Goal: Task Accomplishment & Management: Complete application form

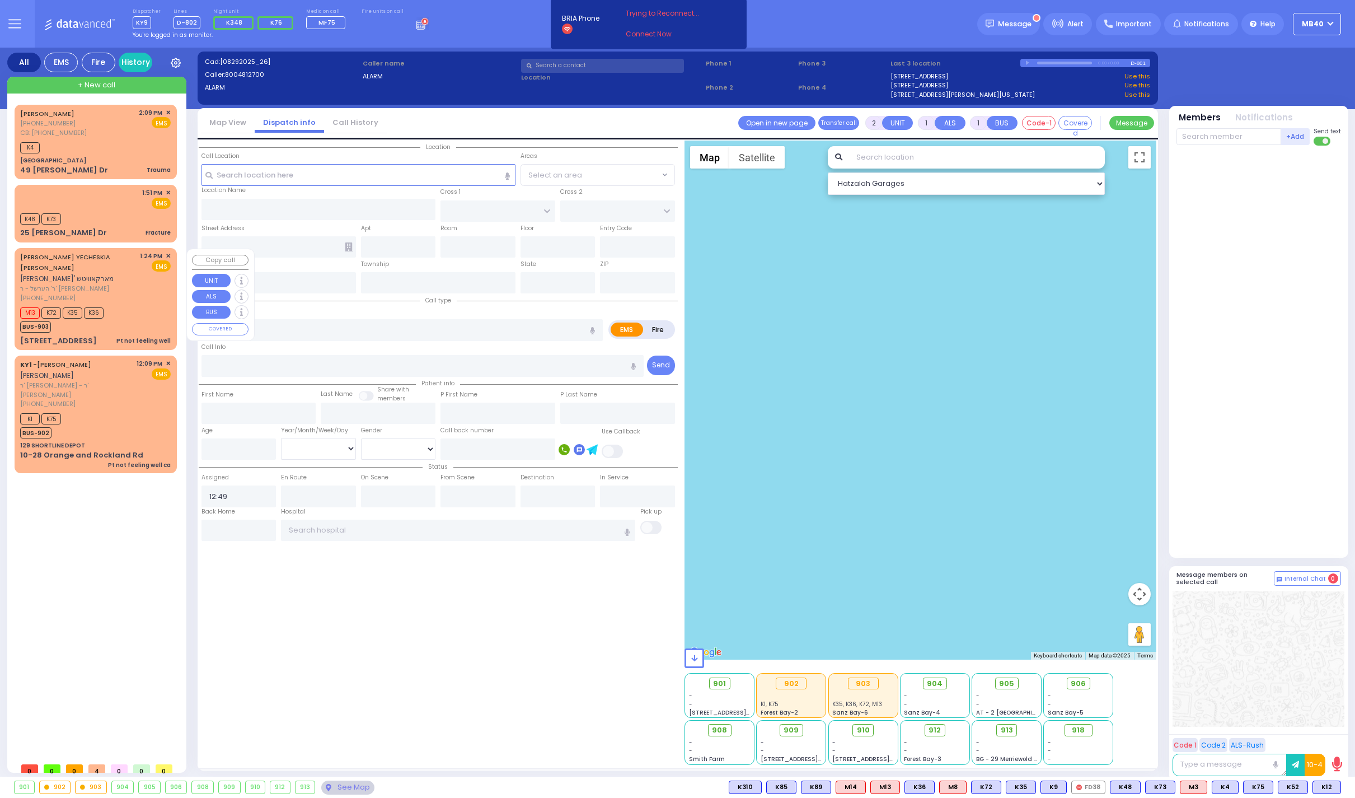
select select
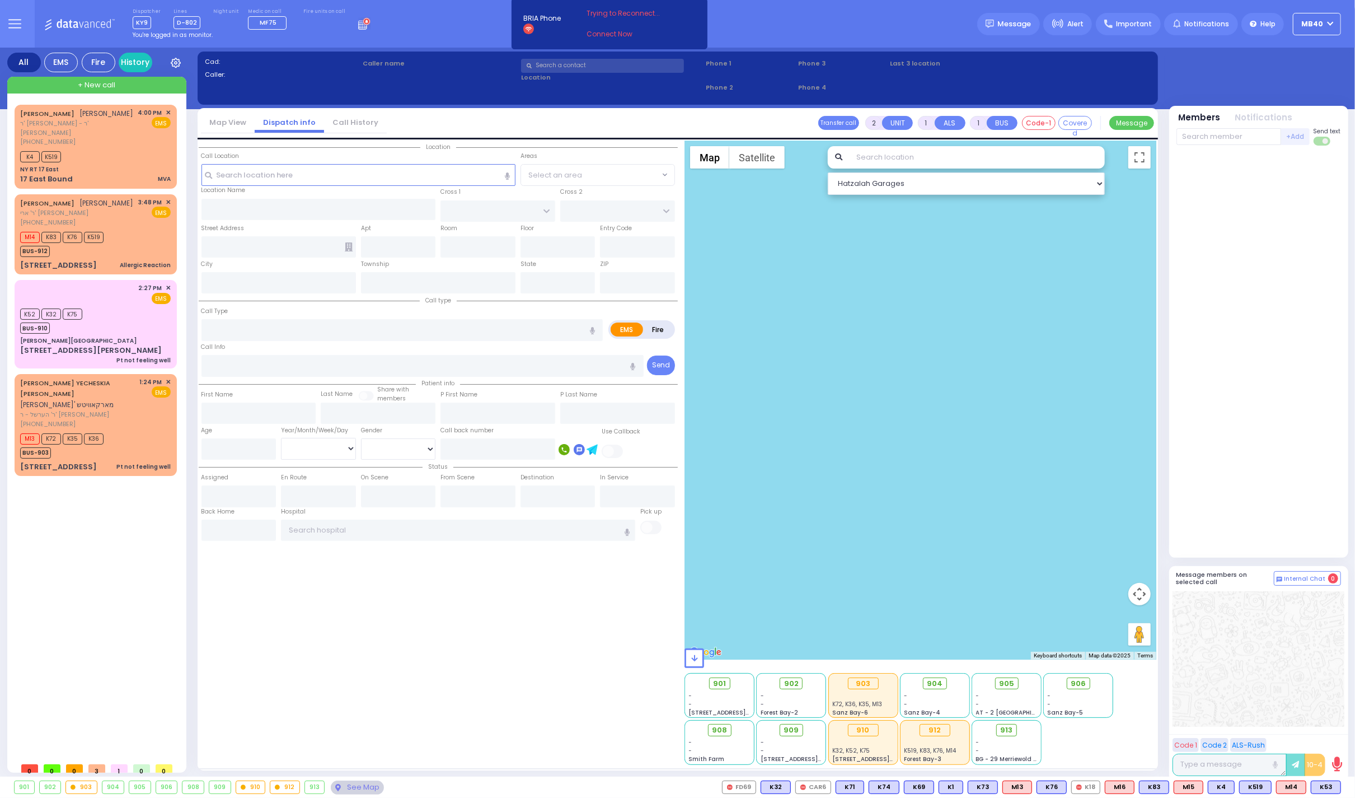
click at [789, 748] on div "-" at bounding box center [792, 750] width 62 height 8
click at [383, 784] on div "See Map" at bounding box center [357, 787] width 53 height 14
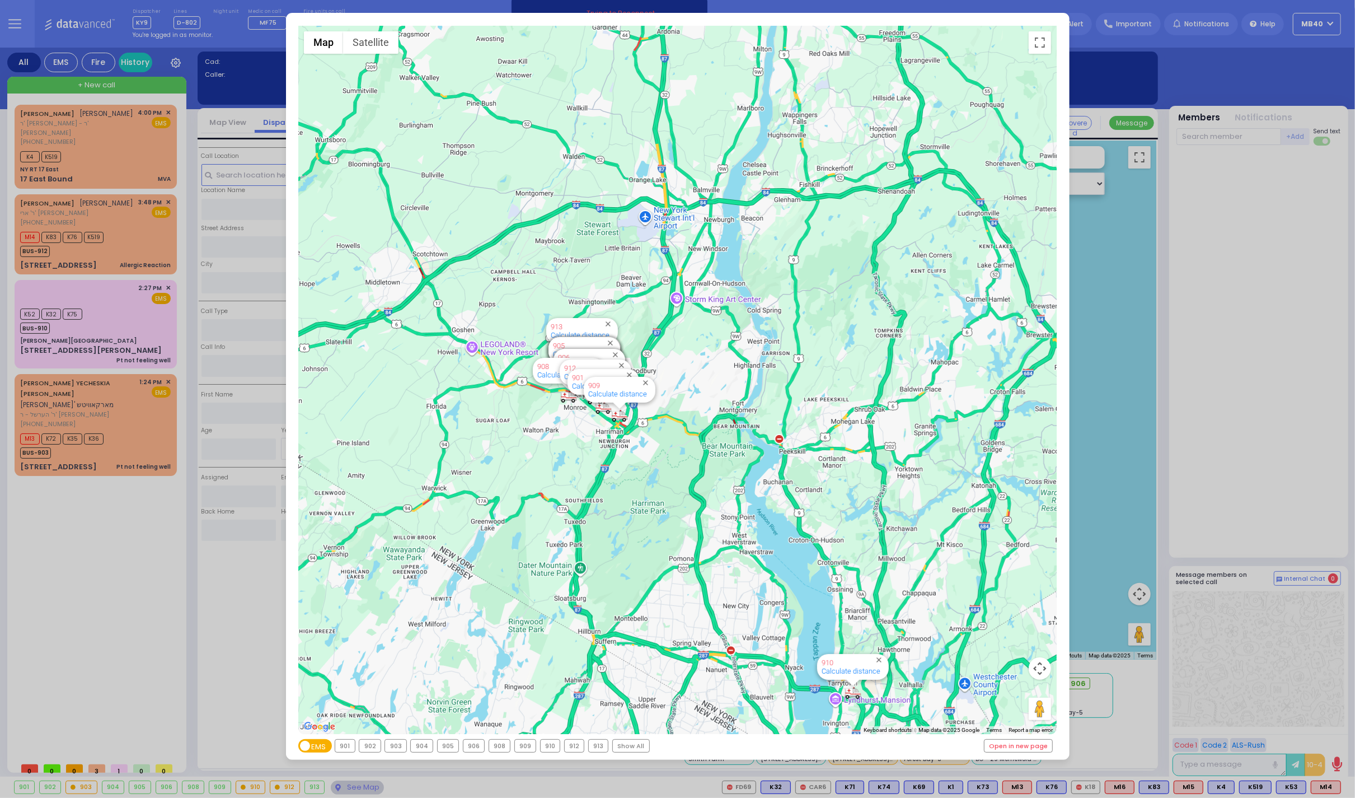
drag, startPoint x: 690, startPoint y: 314, endPoint x: 717, endPoint y: 571, distance: 258.9
click at [719, 571] on div "594 Calculate distance 595 Calculate distance 596 Calculate distance 901 Calcul…" at bounding box center [677, 380] width 758 height 708
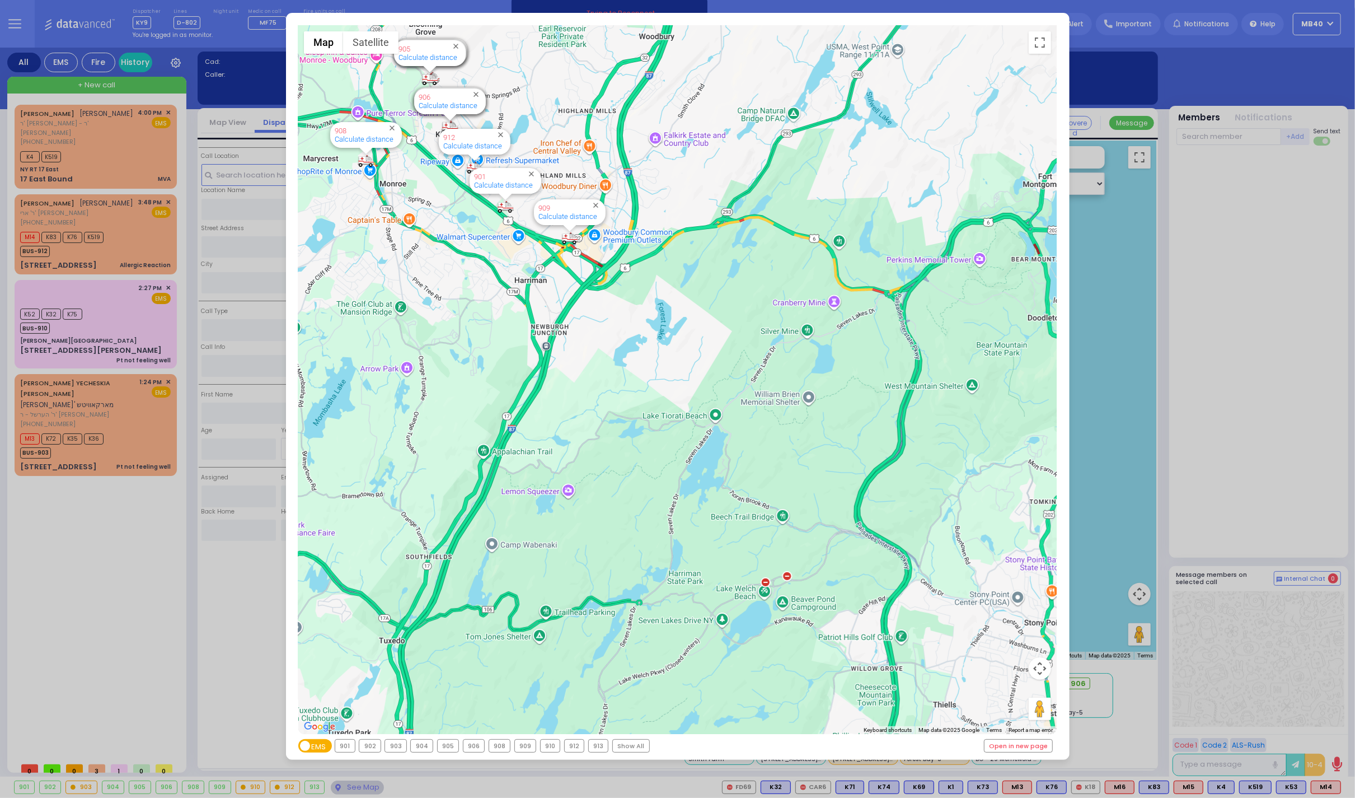
drag, startPoint x: 573, startPoint y: 395, endPoint x: 733, endPoint y: 632, distance: 285.8
click at [733, 632] on div "594 Calculate distance 595 Calculate distance 596 Calculate distance 901 Calcul…" at bounding box center [677, 380] width 758 height 708
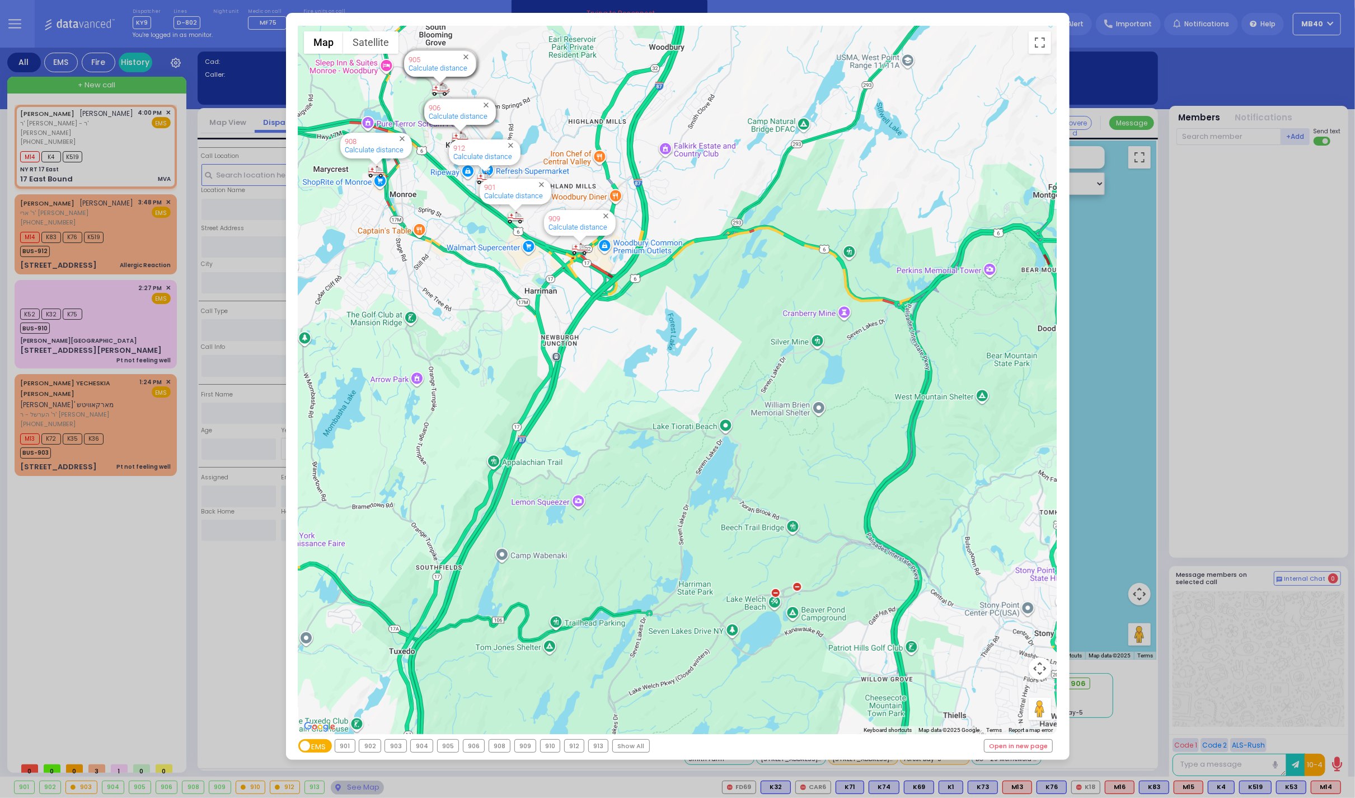
type input "4"
select select
type input "MVA"
radio input "true"
type input "min"
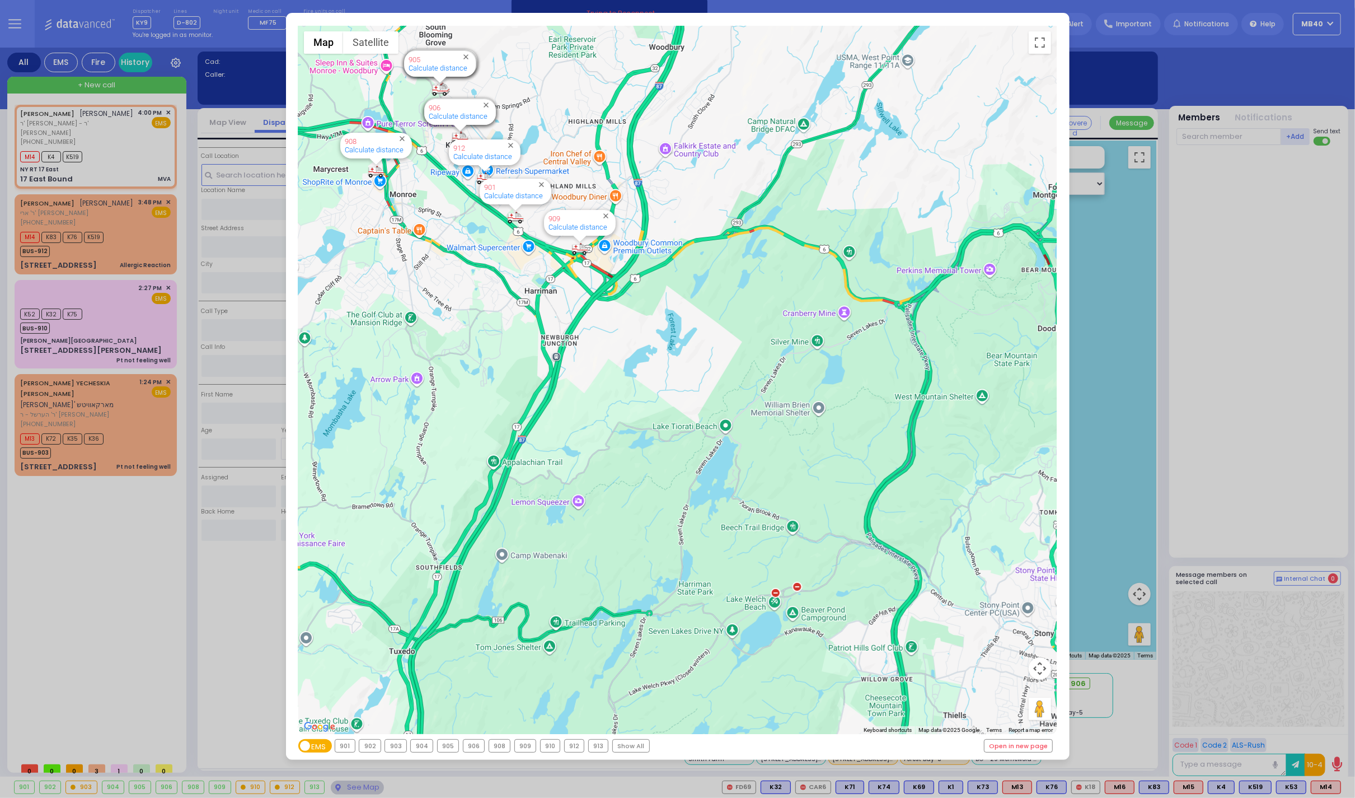
type input "[PERSON_NAME]"
type input "GREENFELD"
select select
type input "16:00"
type input "16:02"
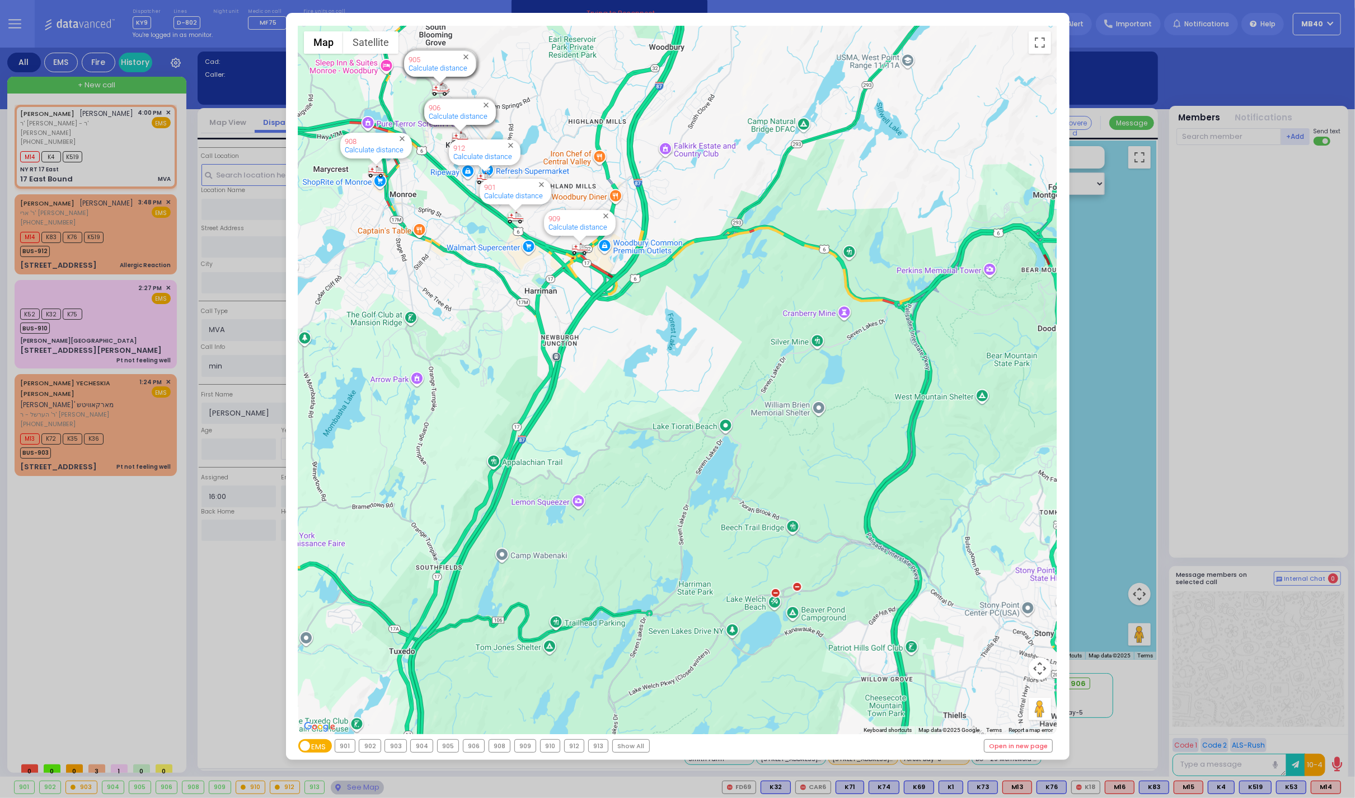
select select "Hatzalah Garages"
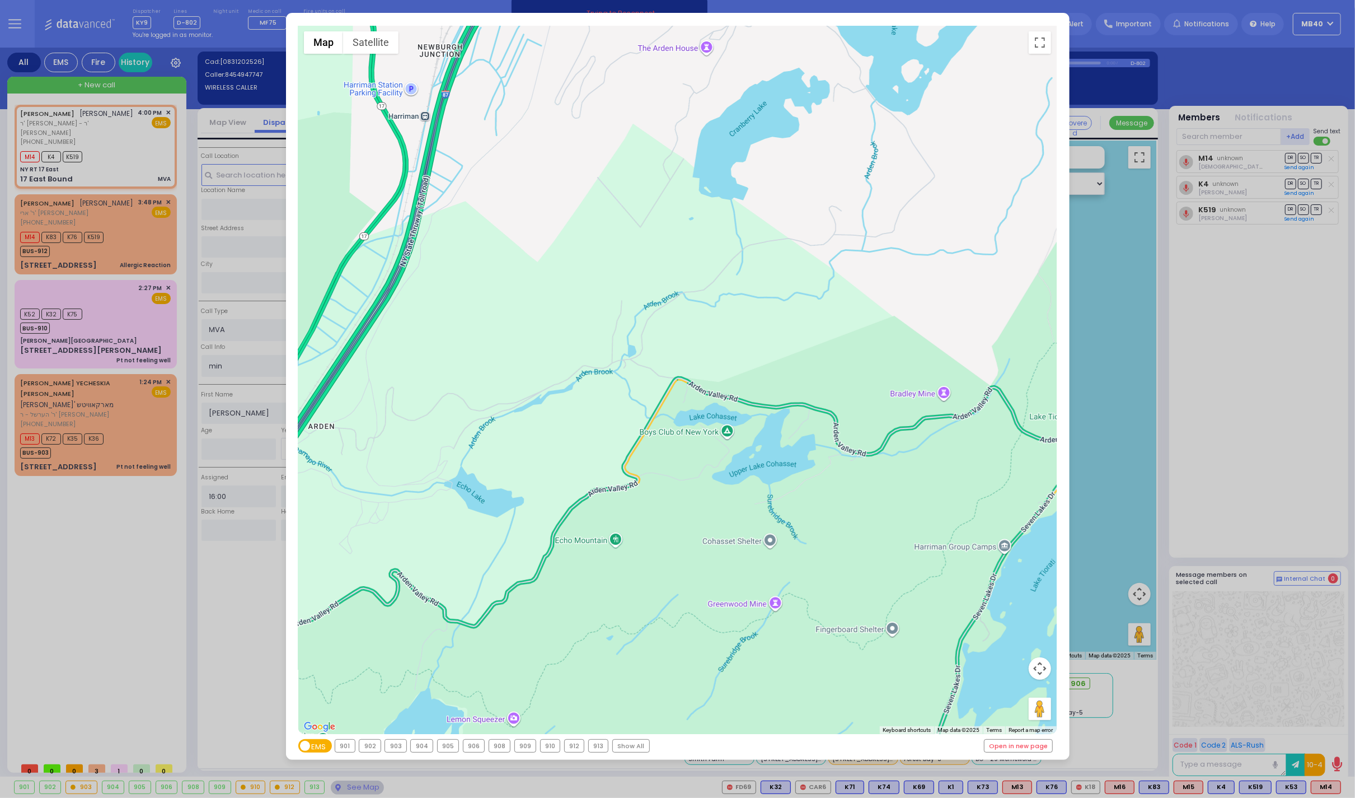
type input "NY RT 17 East"
type input "17 East Bound"
type input "120"
type input "122"
type input "Monroe"
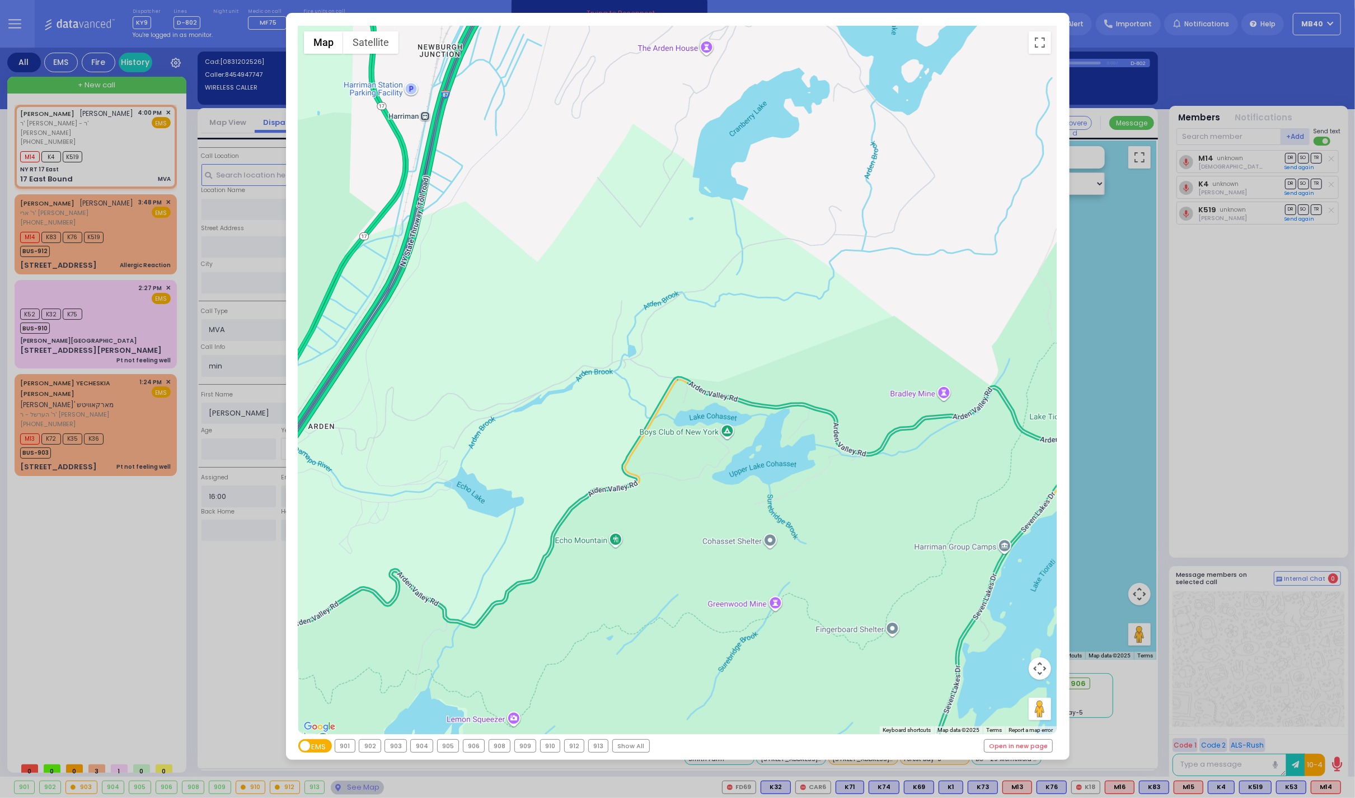
type input "[US_STATE]"
type input "10001"
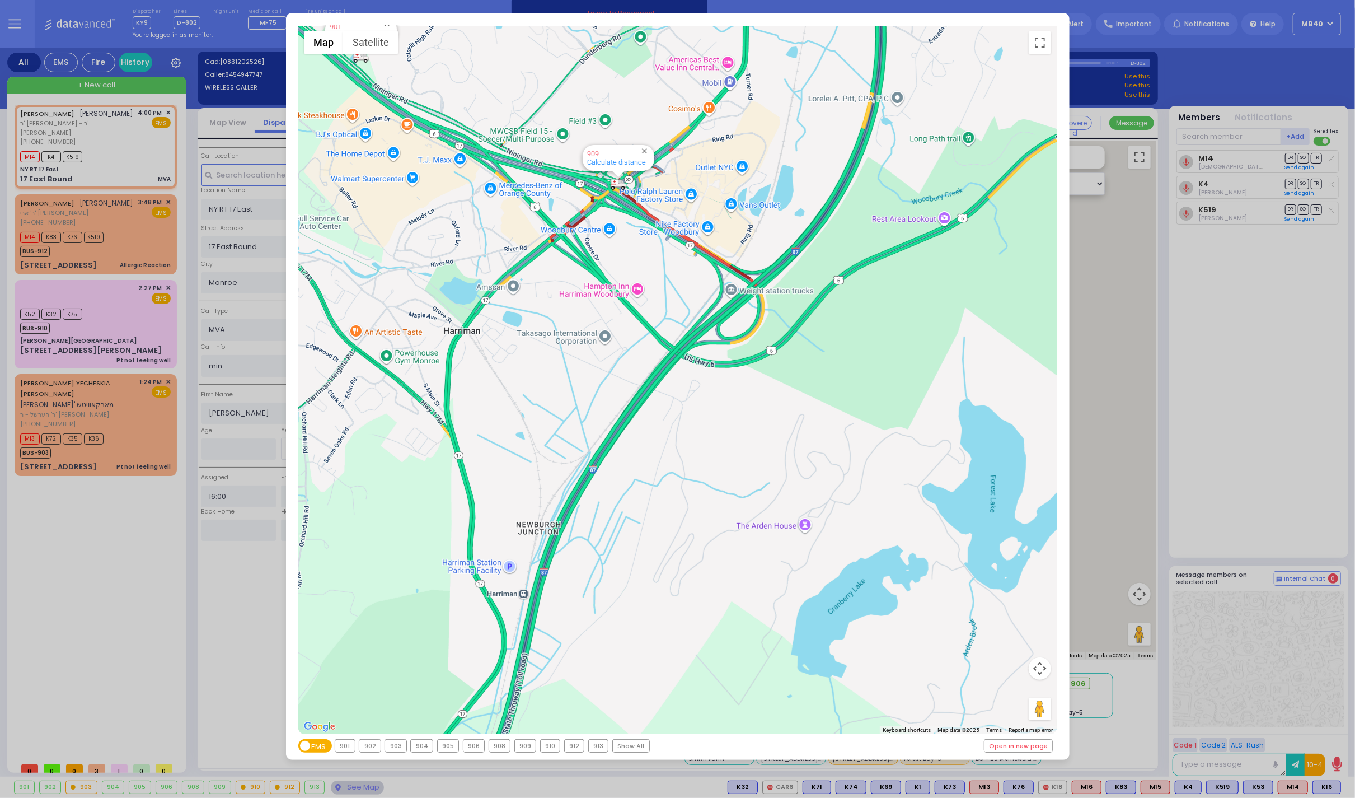
drag, startPoint x: 573, startPoint y: 303, endPoint x: 649, endPoint y: 696, distance: 400.2
click at [654, 733] on div "594 Calculate distance 595 Calculate distance 596 Calculate distance 901 Calcul…" at bounding box center [677, 380] width 758 height 708
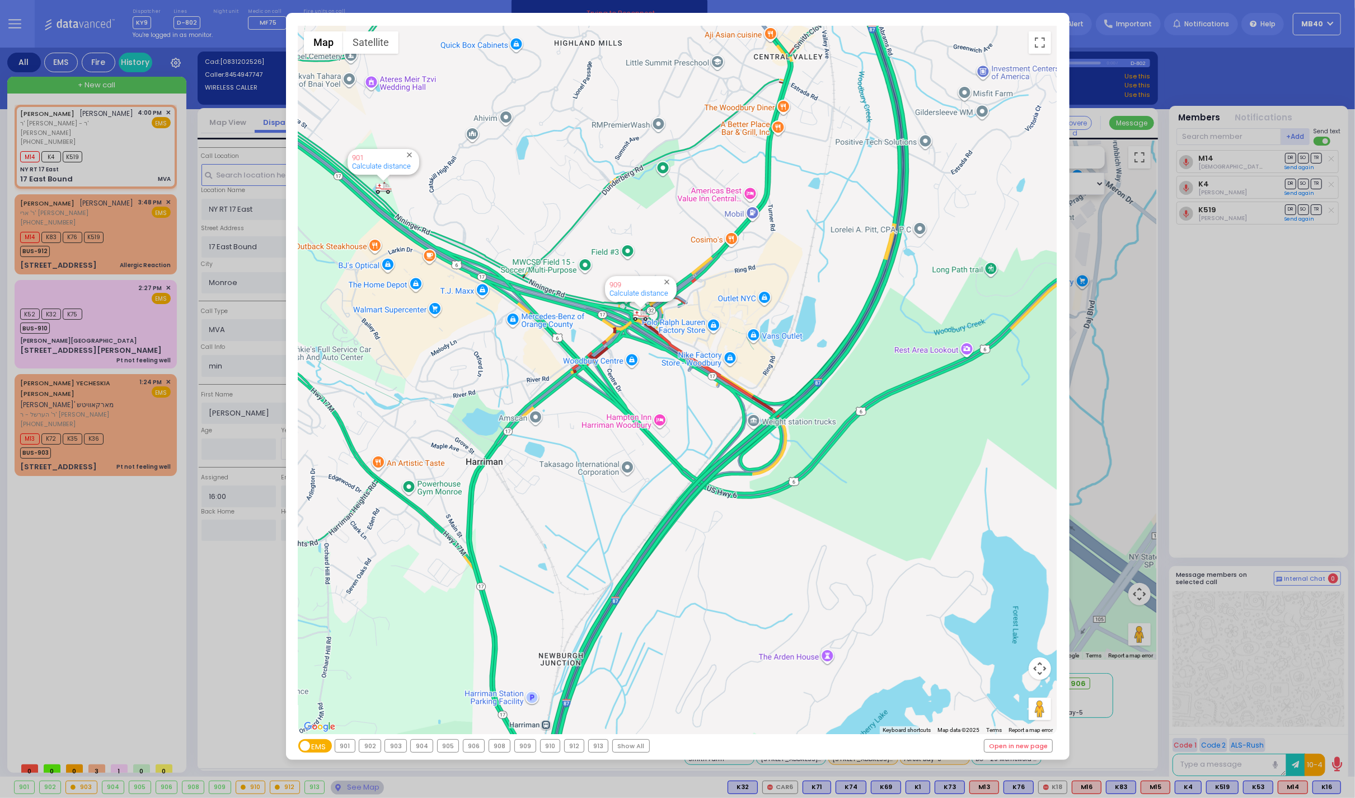
drag, startPoint x: 585, startPoint y: 379, endPoint x: 610, endPoint y: 544, distance: 166.4
click at [611, 544] on div "594 Calculate distance 595 Calculate distance 596 Calculate distance 901 Calcul…" at bounding box center [677, 380] width 758 height 708
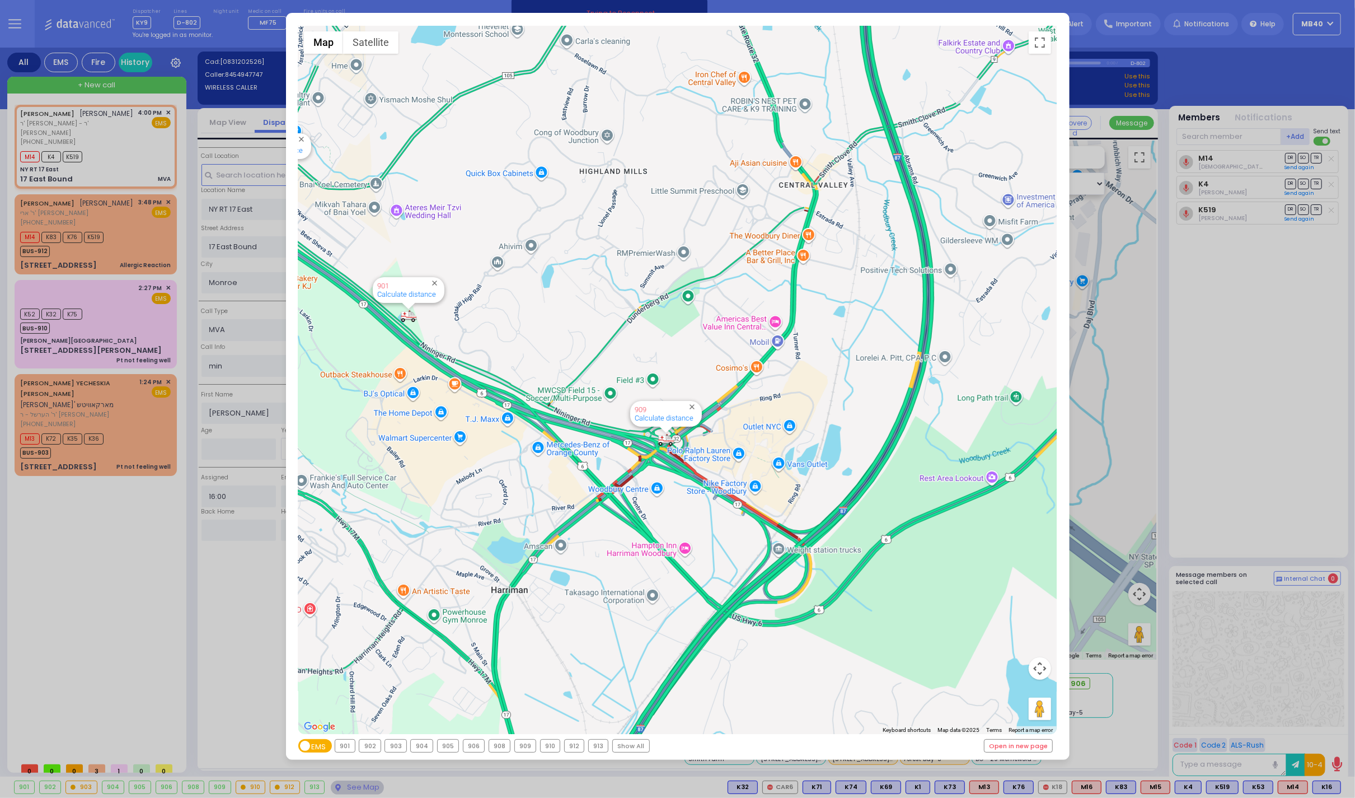
drag, startPoint x: 581, startPoint y: 396, endPoint x: 604, endPoint y: 498, distance: 104.0
click at [604, 498] on div "594 Calculate distance 595 Calculate distance 596 Calculate distance 901 Calcul…" at bounding box center [677, 380] width 758 height 708
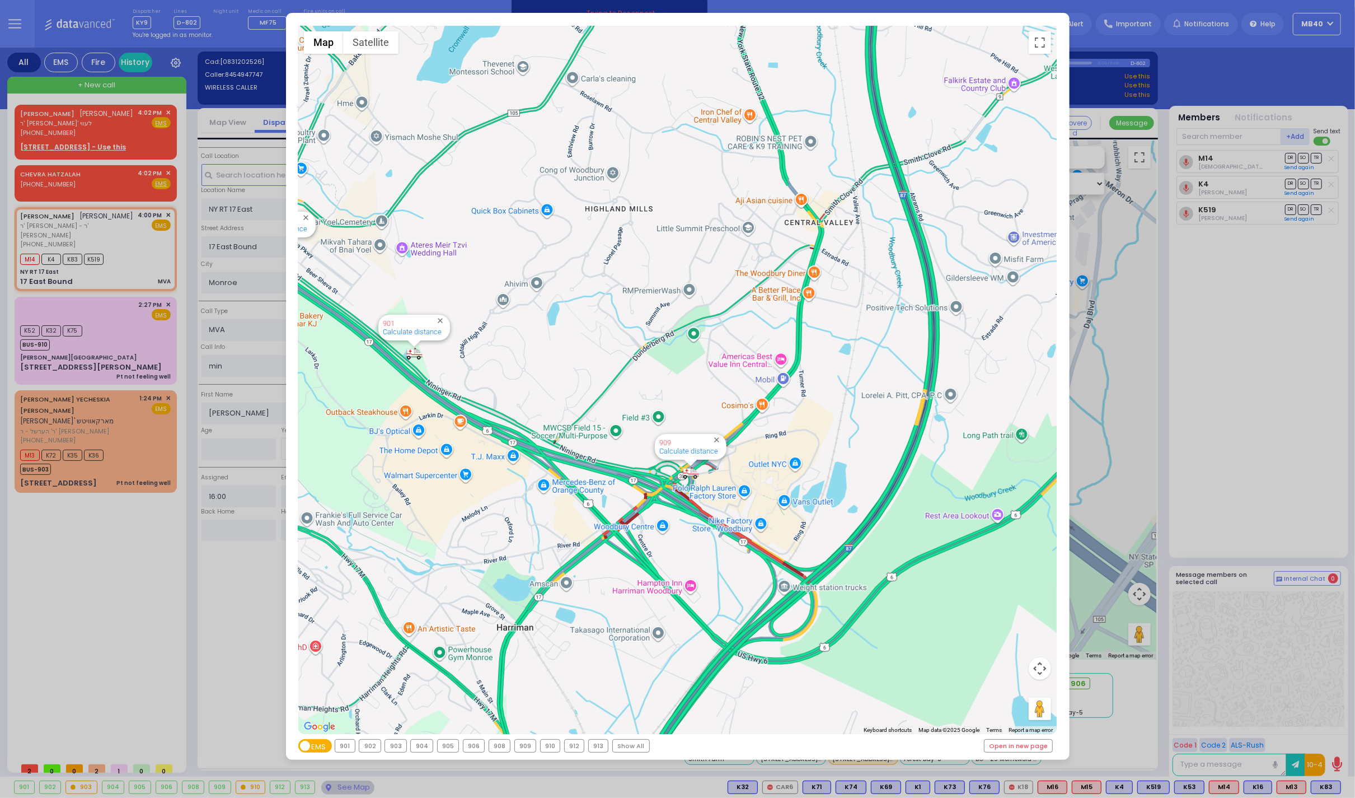
select select
radio input "true"
select select
select select "Hatzalah Garages"
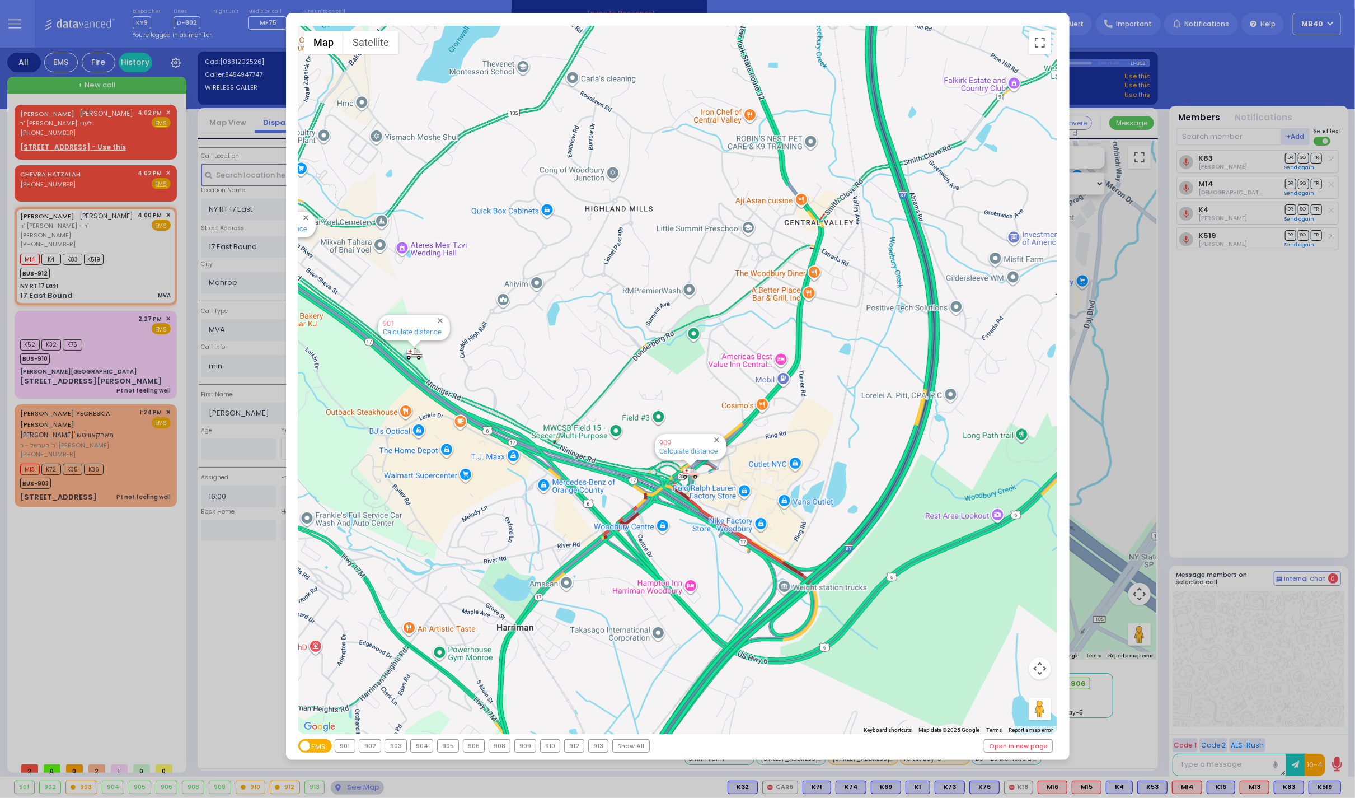
select select
radio input "true"
select select
select select "Hatzalah Garages"
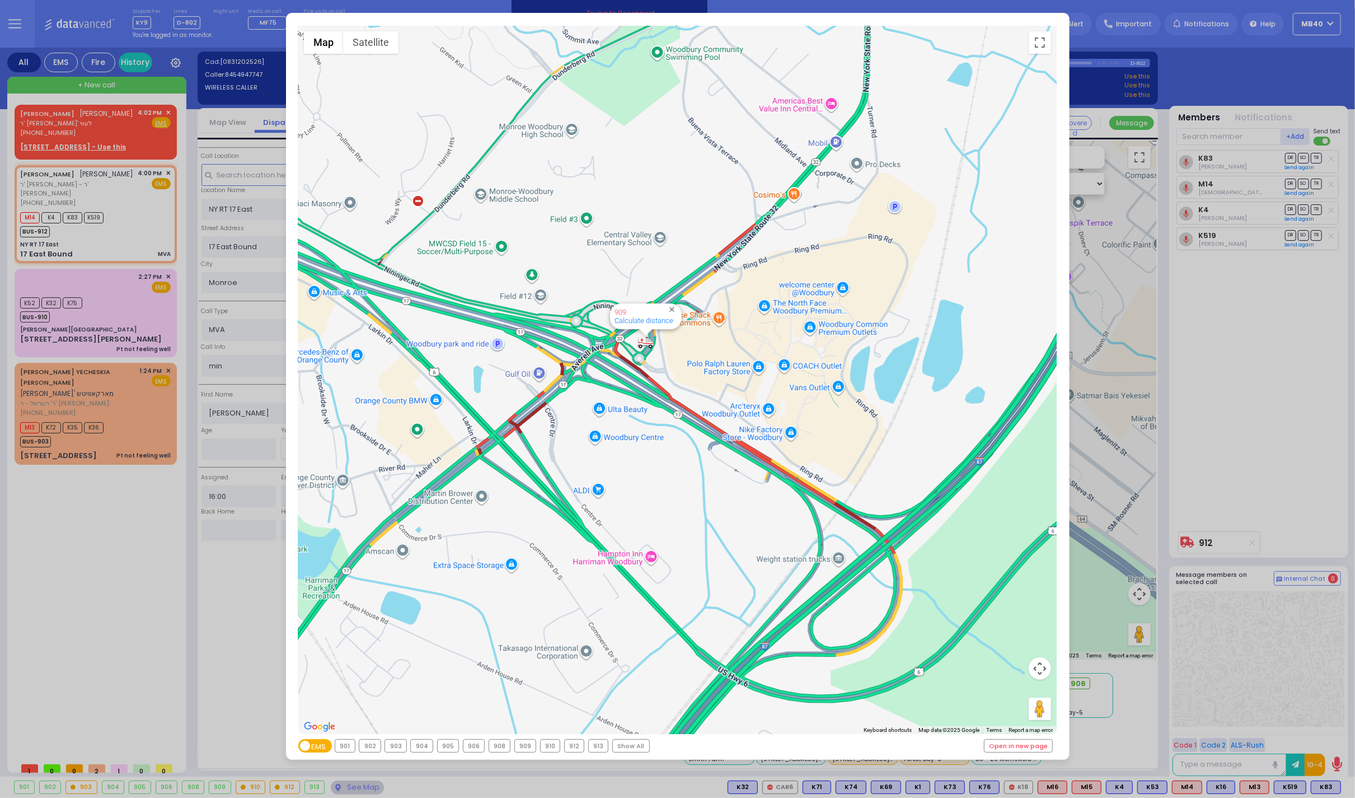
drag, startPoint x: 818, startPoint y: 425, endPoint x: 621, endPoint y: 409, distance: 197.2
click at [621, 409] on div "594 Calculate distance 595 Calculate distance 596 Calculate distance 901 Calcul…" at bounding box center [677, 380] width 758 height 708
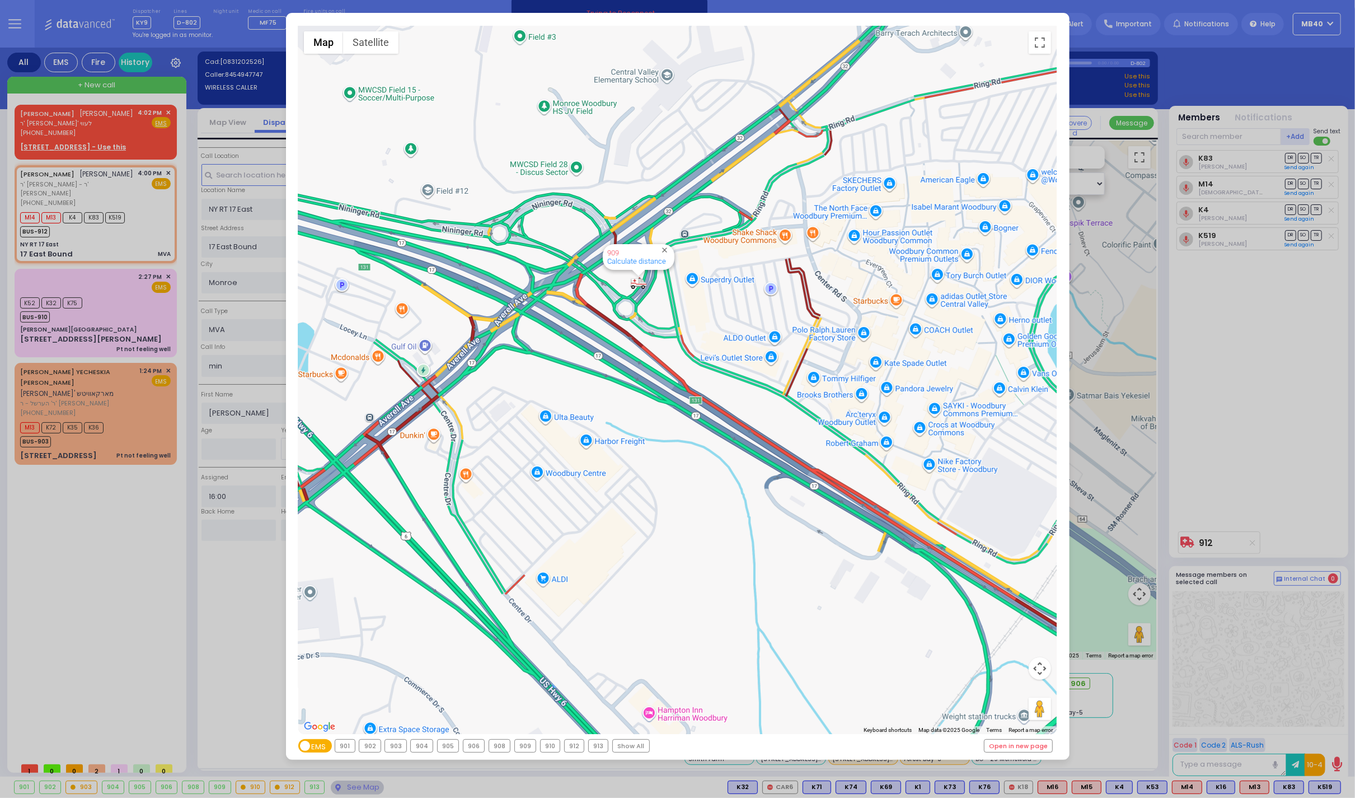
select select
radio input "true"
select select
select select "Hatzalah Garages"
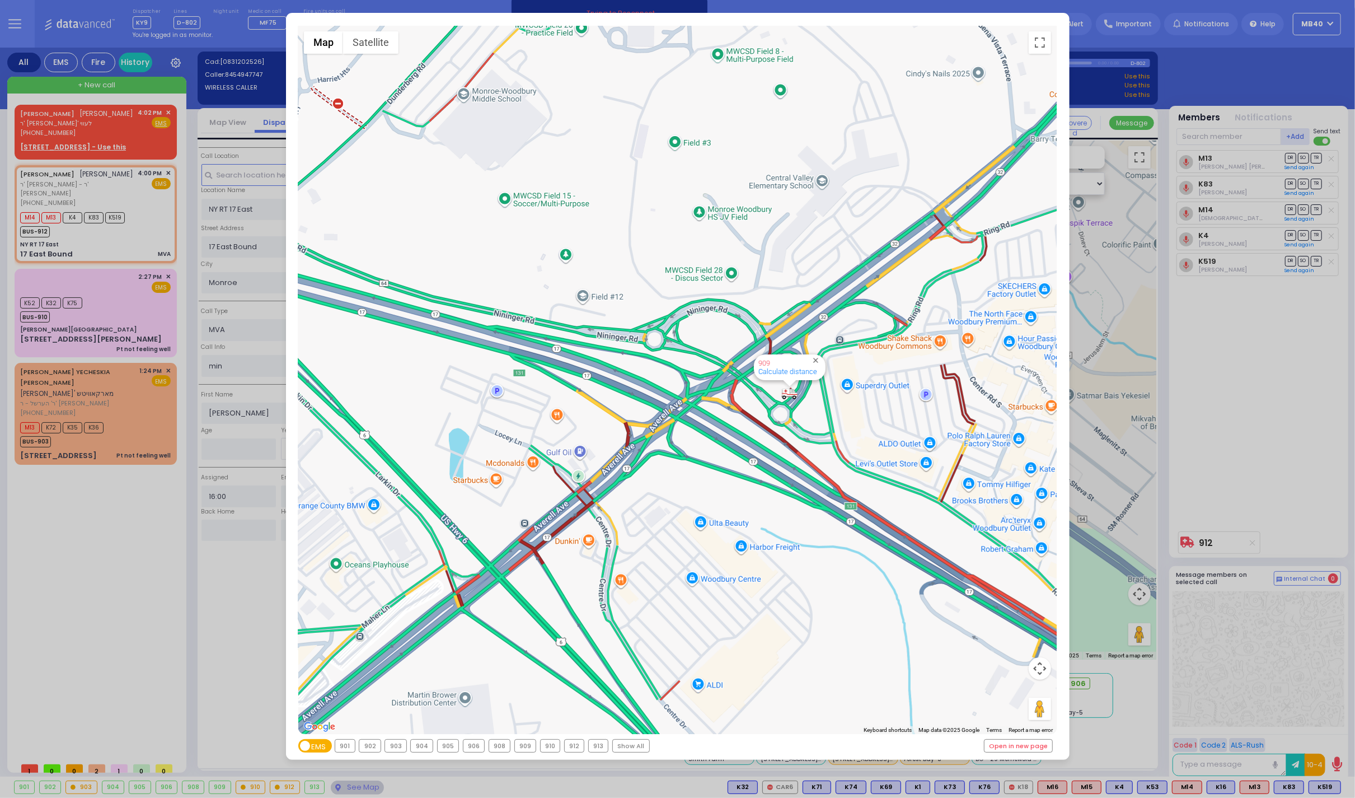
drag, startPoint x: 578, startPoint y: 360, endPoint x: 735, endPoint y: 467, distance: 189.4
click at [735, 467] on div "594 Calculate distance 595 Calculate distance 596 Calculate distance 901 Calcul…" at bounding box center [677, 380] width 758 height 708
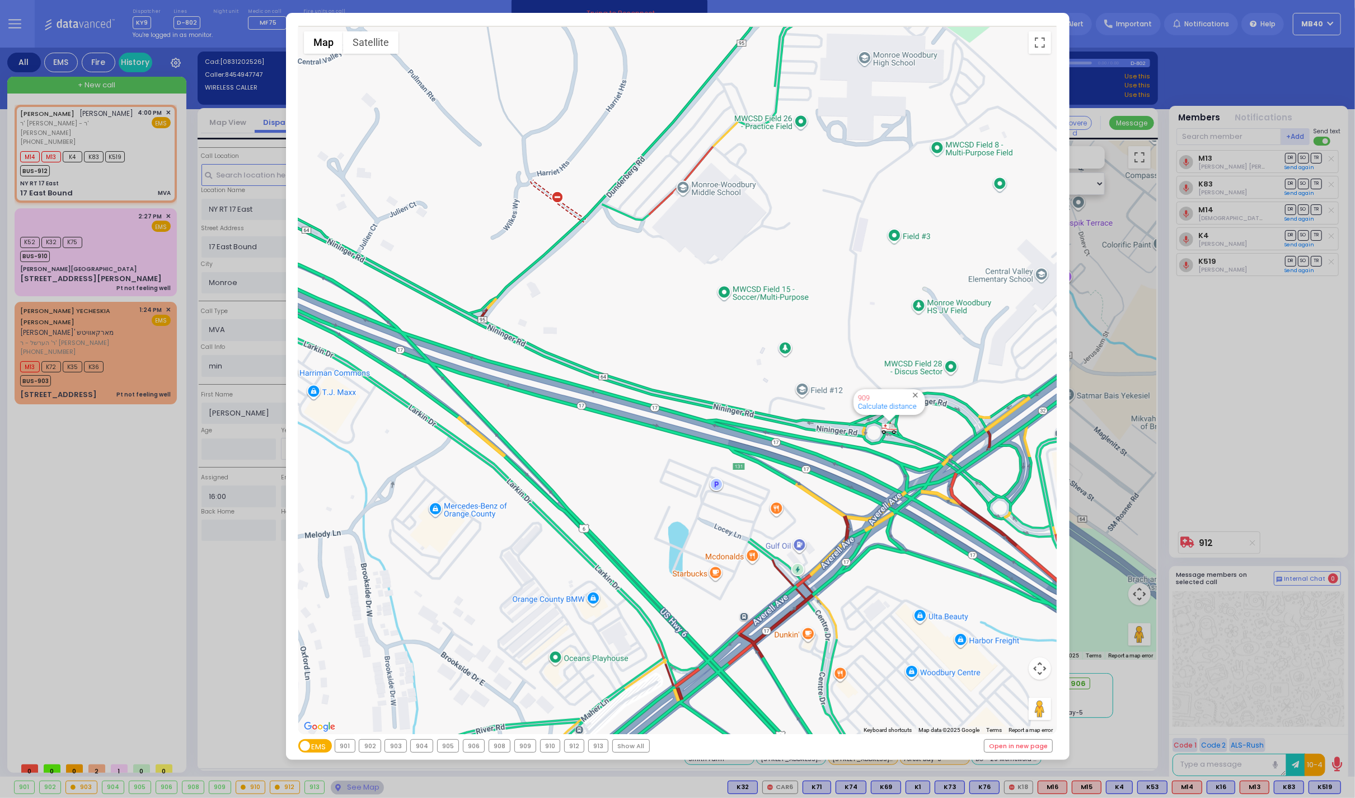
drag, startPoint x: 531, startPoint y: 372, endPoint x: 753, endPoint y: 466, distance: 241.1
click at [753, 466] on div "594 Calculate distance 595 Calculate distance 596 Calculate distance 901 Calcul…" at bounding box center [677, 380] width 758 height 708
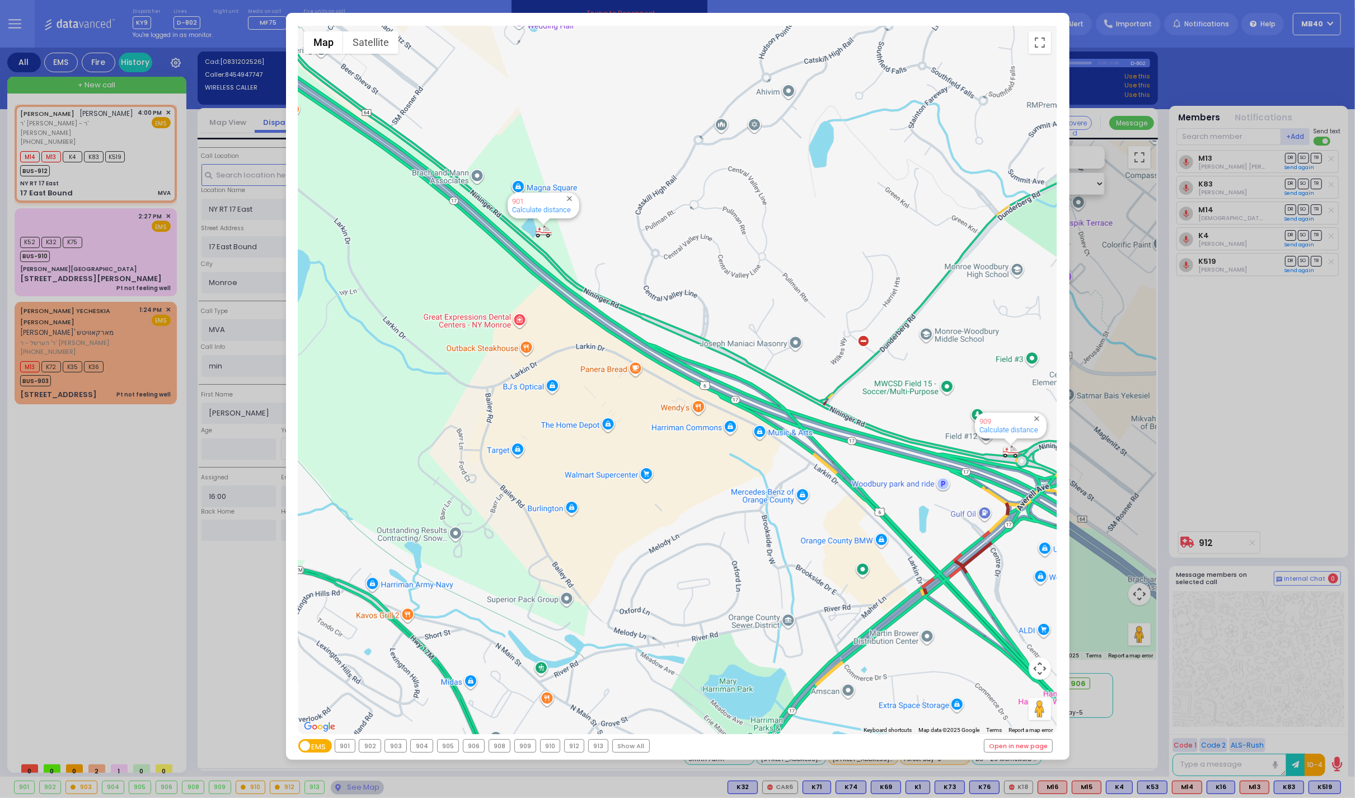
drag, startPoint x: 706, startPoint y: 449, endPoint x: 638, endPoint y: 435, distance: 69.0
click at [638, 435] on div "594 Calculate distance 595 Calculate distance 596 Calculate distance 901 Calcul…" at bounding box center [677, 380] width 758 height 708
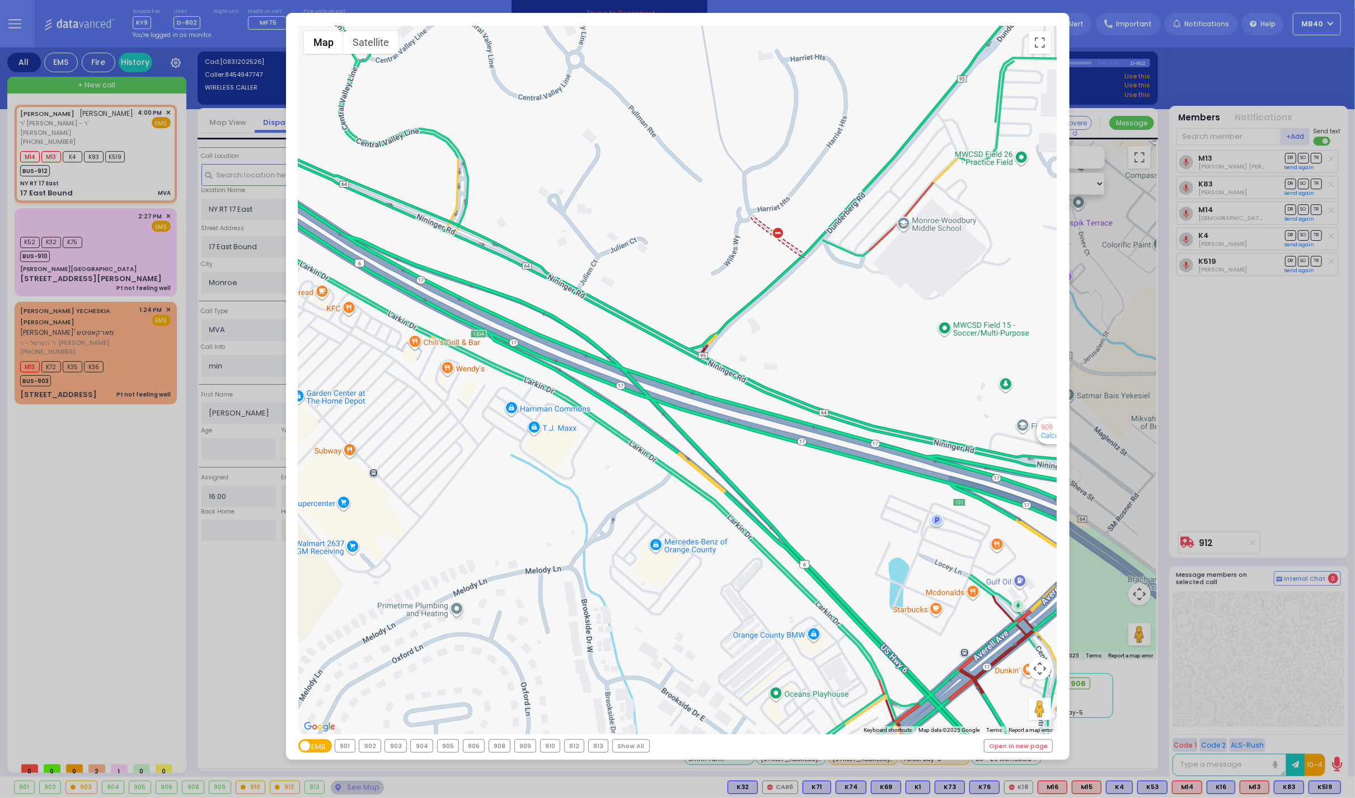
drag, startPoint x: 873, startPoint y: 469, endPoint x: 563, endPoint y: 451, distance: 310.6
click at [563, 451] on div "594 Calculate distance 595 Calculate distance 596 Calculate distance 901 Calcul…" at bounding box center [677, 380] width 758 height 708
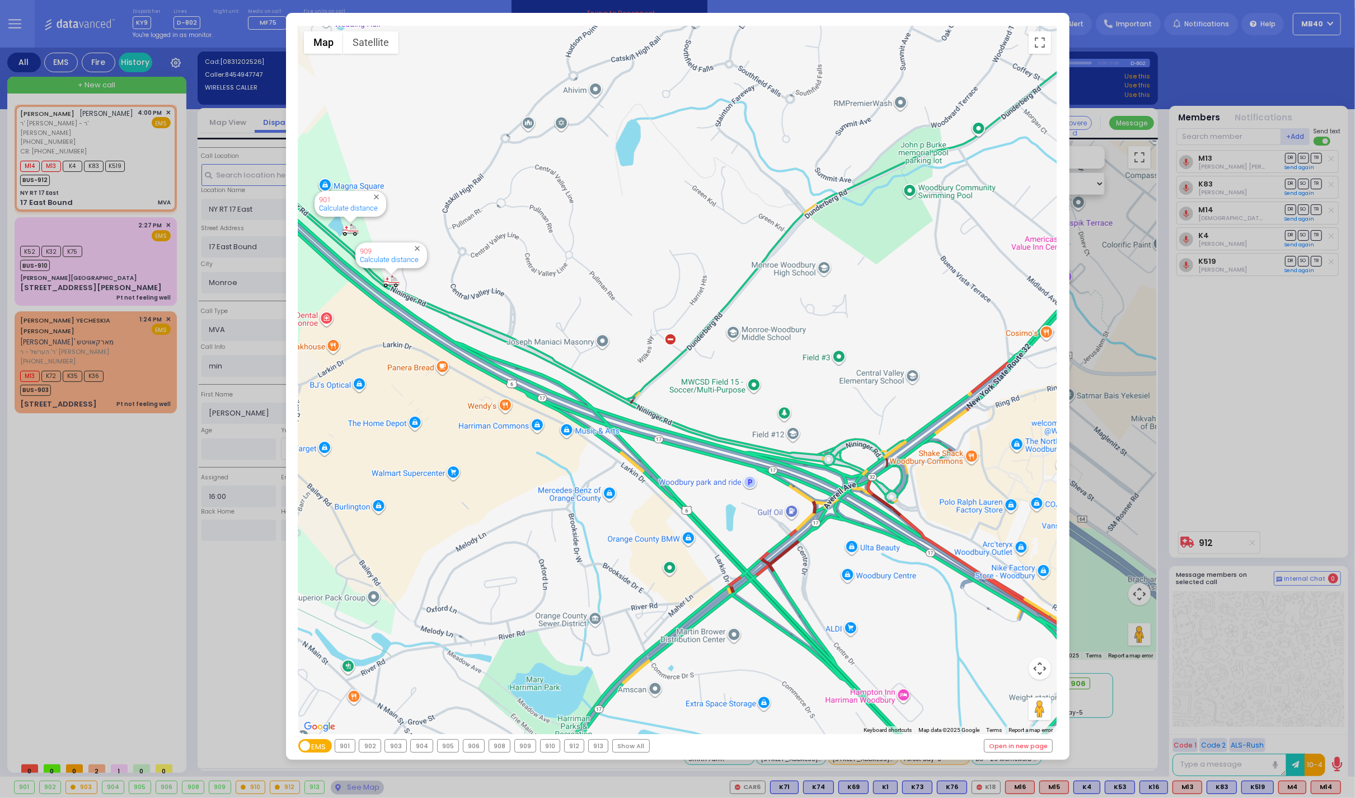
select select
radio input "true"
select select
type input "8454947747"
select select "Hatzalah Garages"
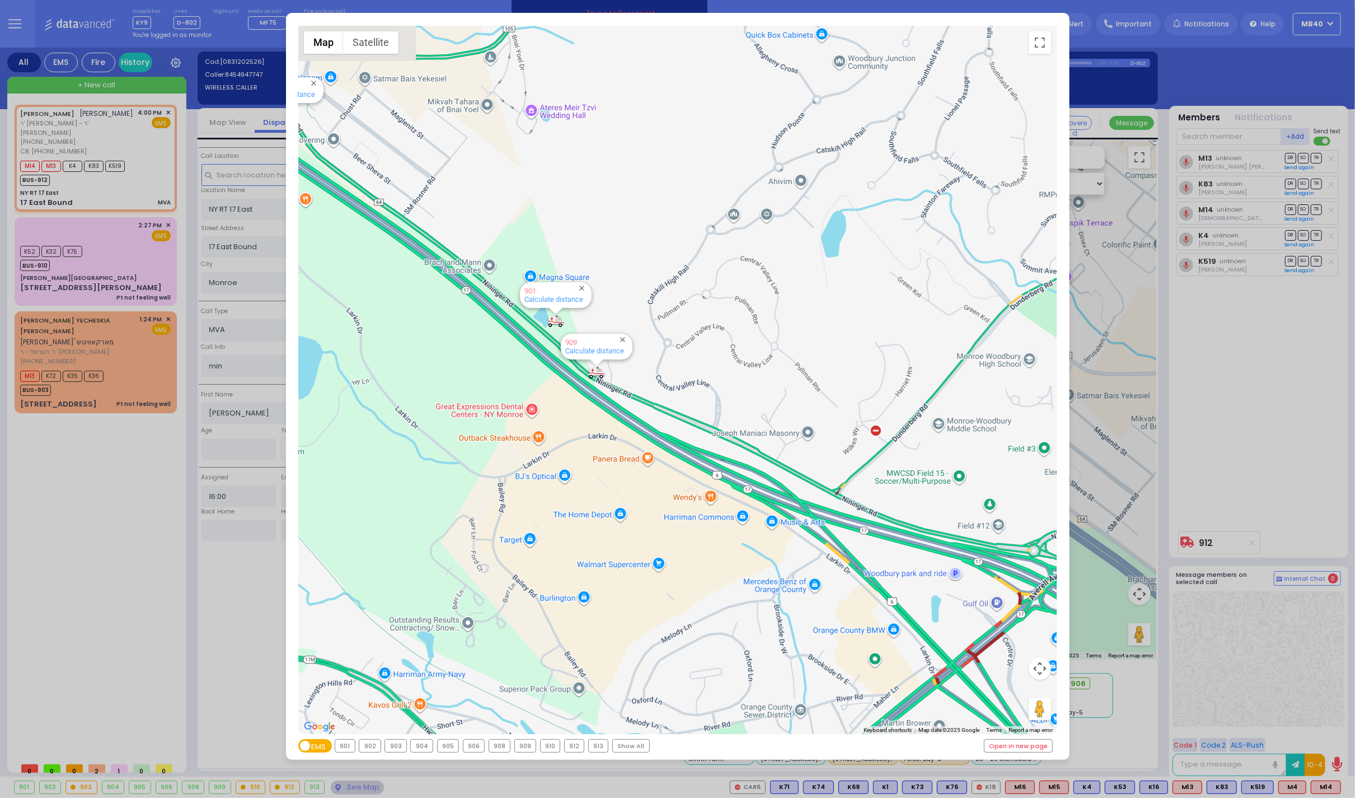
drag, startPoint x: 487, startPoint y: 369, endPoint x: 714, endPoint y: 475, distance: 250.6
click at [714, 475] on div "594 Calculate distance 595 Calculate distance 596 Calculate distance 901 Calcul…" at bounding box center [677, 380] width 758 height 708
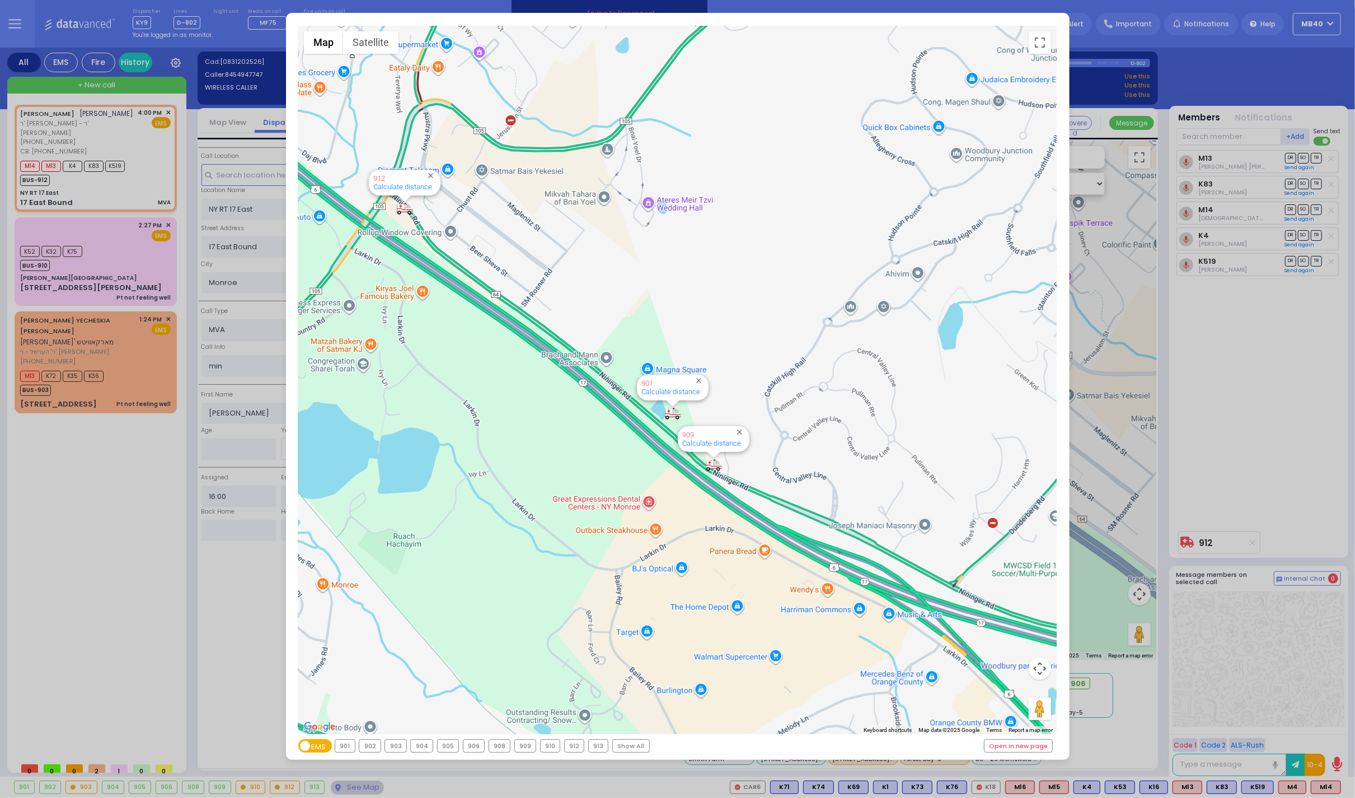
drag, startPoint x: 550, startPoint y: 441, endPoint x: 637, endPoint y: 515, distance: 114.4
click at [637, 515] on div "594 Calculate distance 595 Calculate distance 596 Calculate distance 901 Calcul…" at bounding box center [677, 380] width 758 height 708
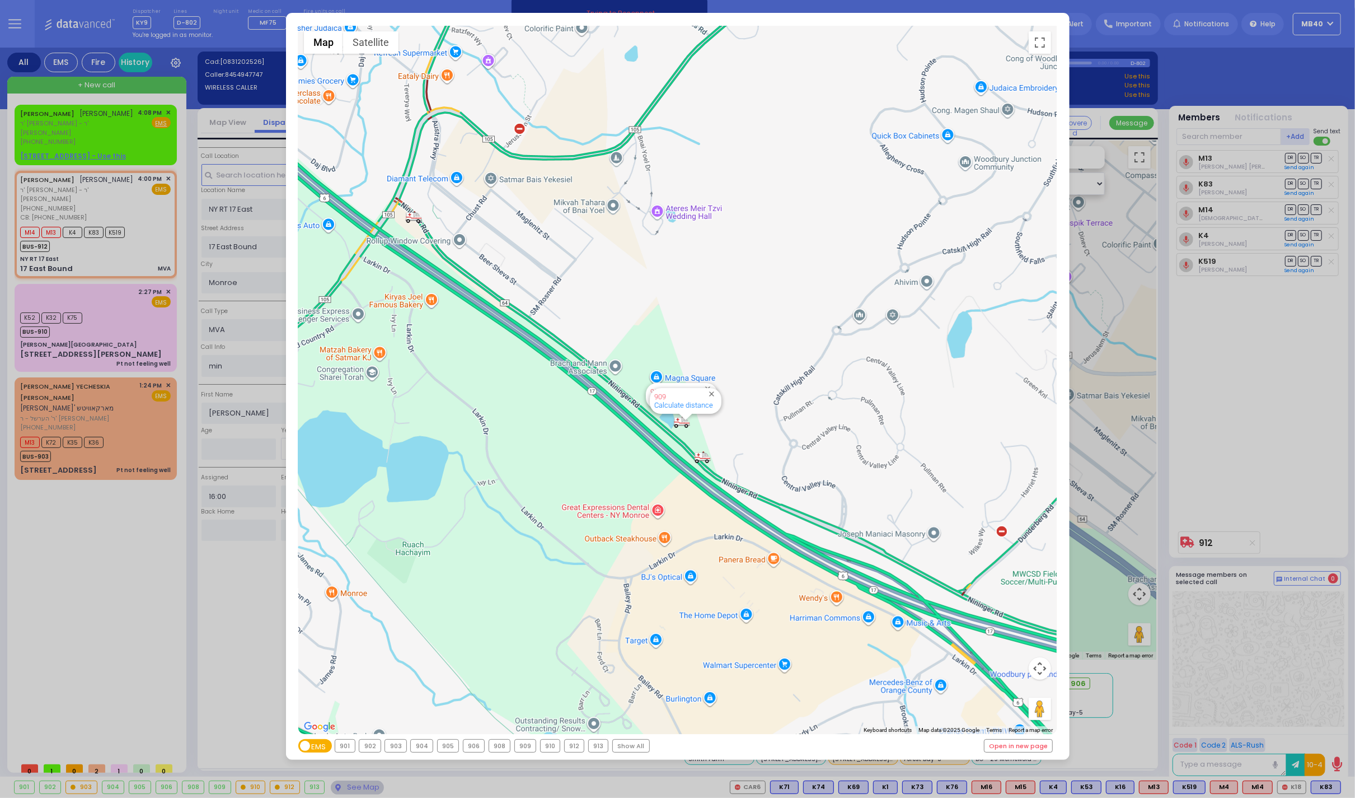
type input "6"
select select
radio input "true"
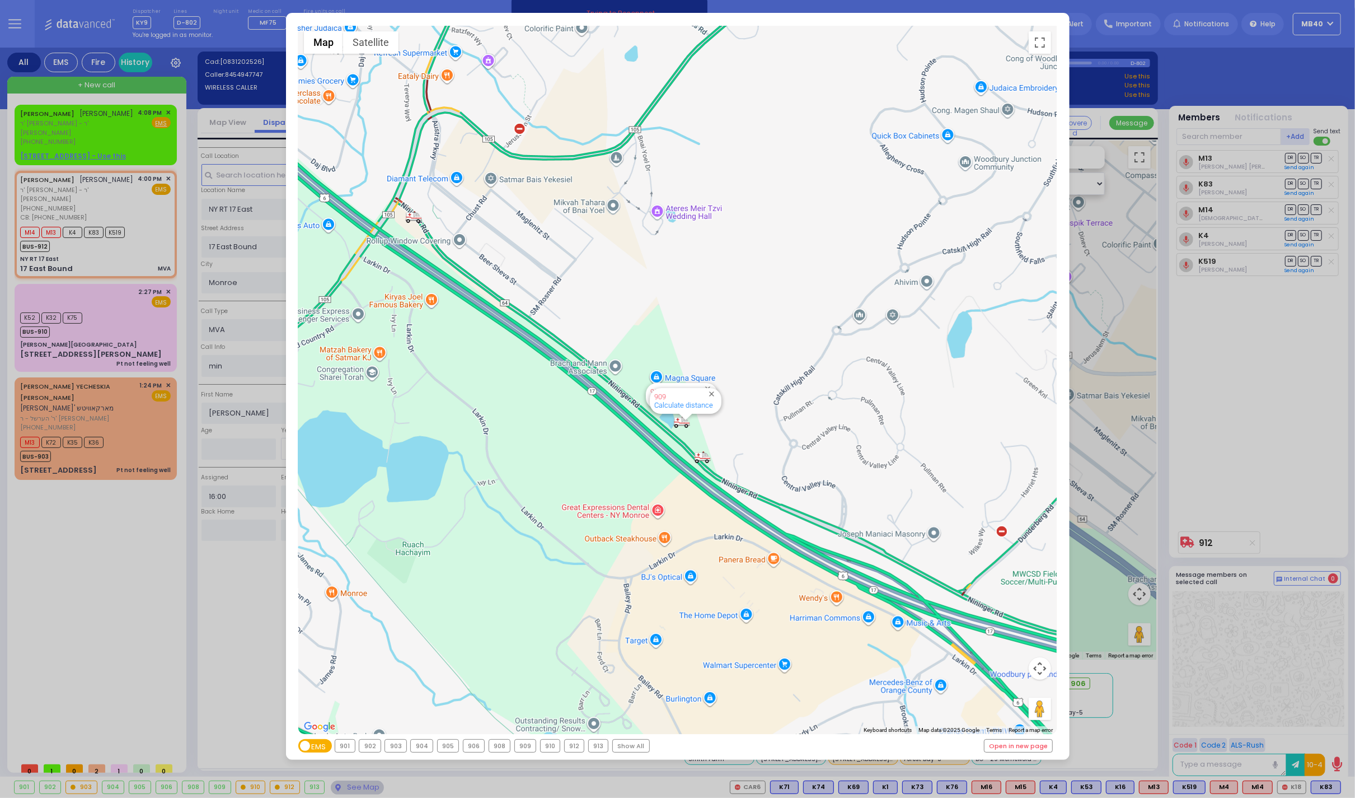
type input "Unknown"
select select "Year"
select select "Hatzalah Garages"
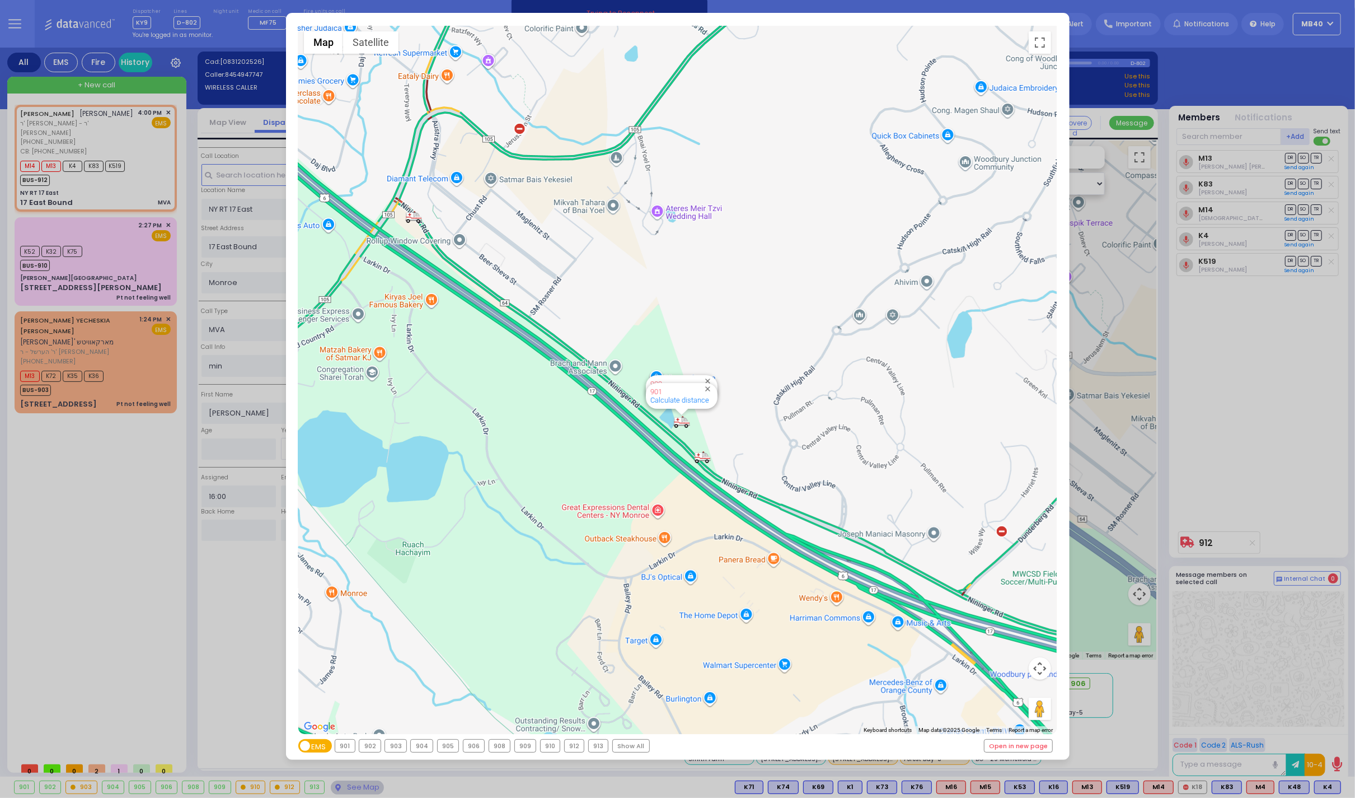
select select
radio input "true"
select select "Year"
type input "16:11"
select select
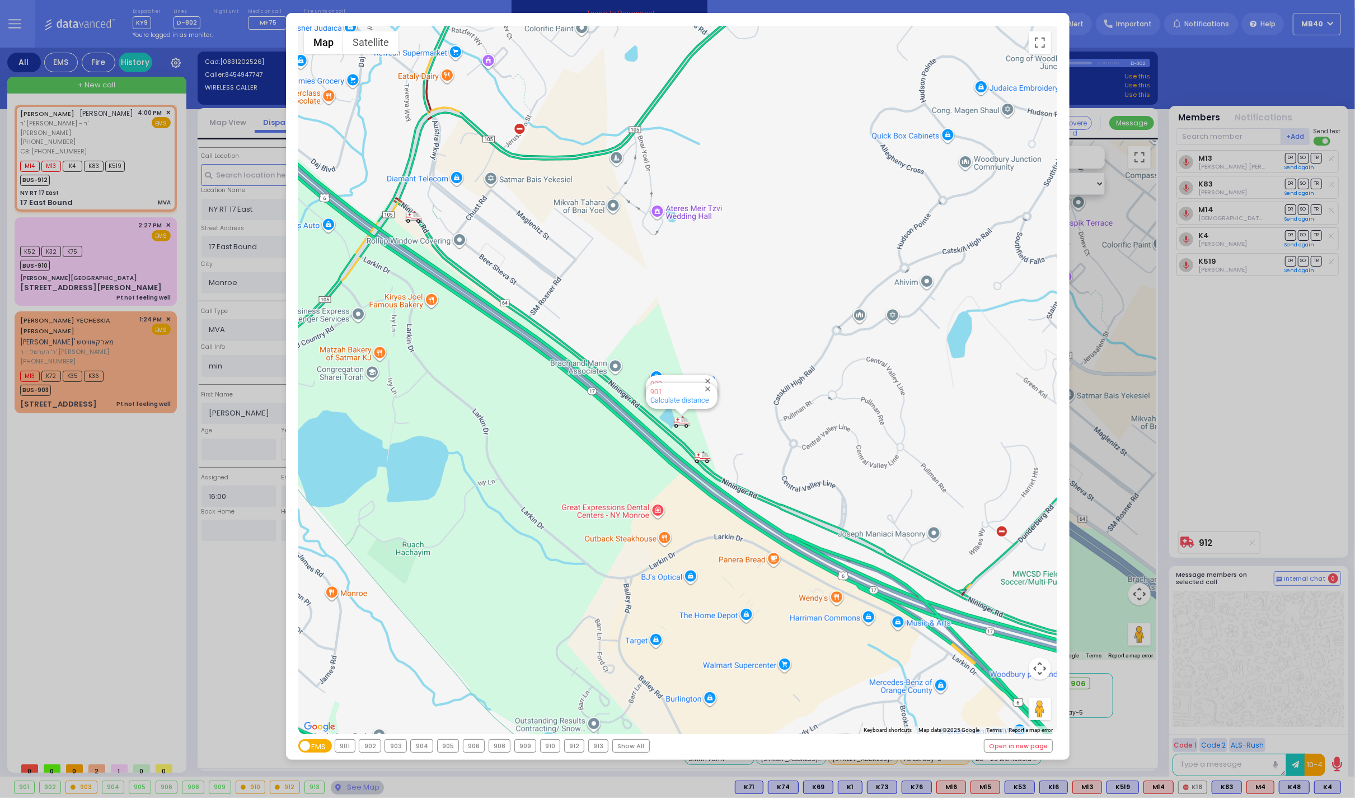
radio input "true"
select select "Year"
select select
radio input "true"
select select "Year"
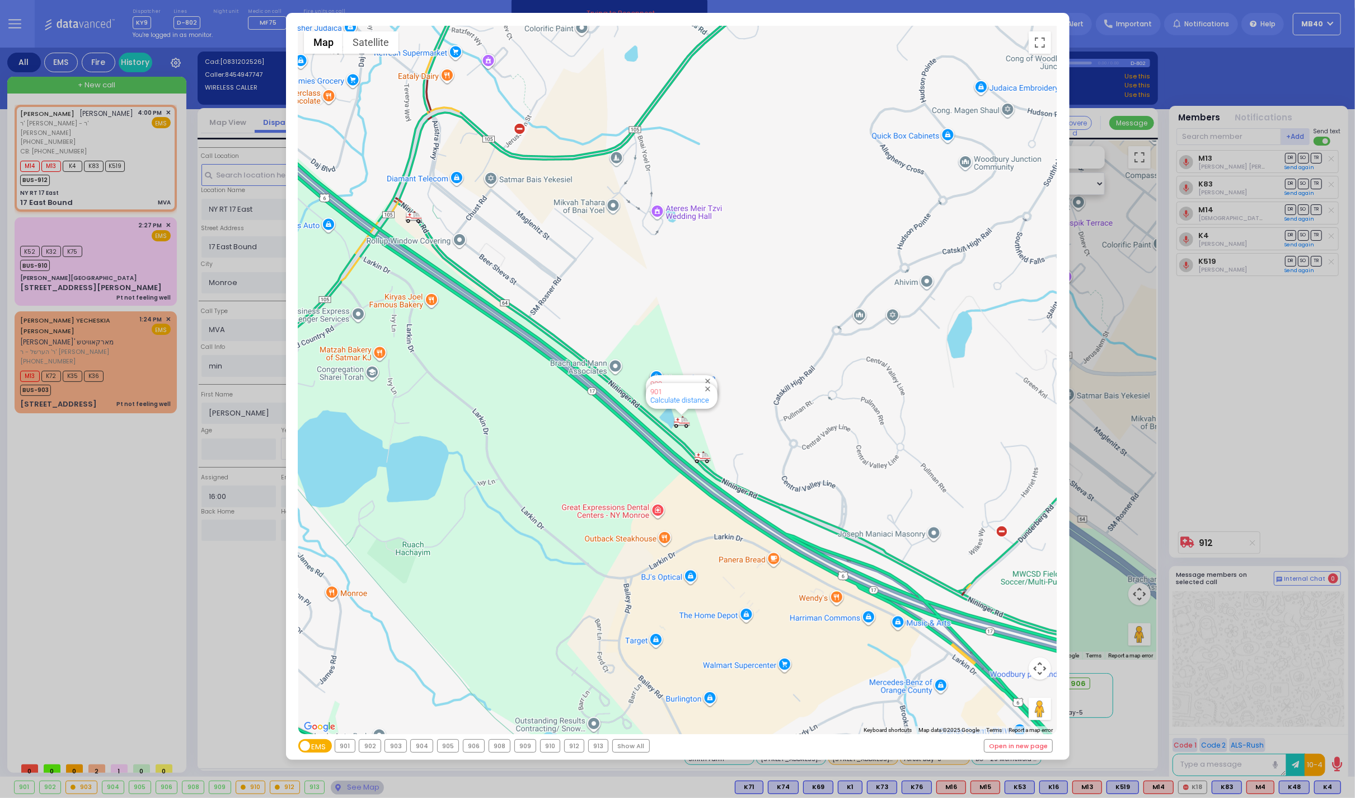
select select
radio input "true"
select select "Year"
select select "Hatzalah Garages"
